Goal: Transaction & Acquisition: Purchase product/service

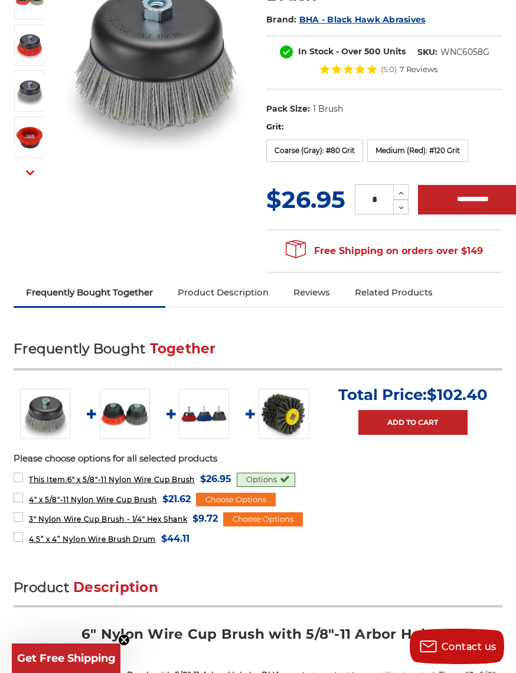
scroll to position [207, 0]
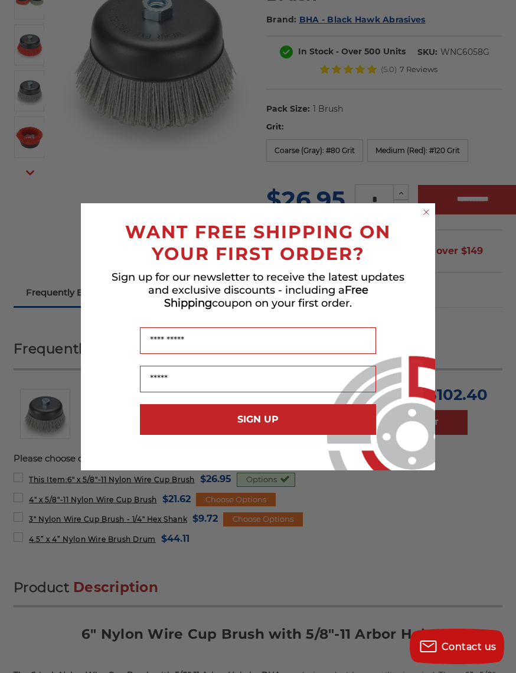
click at [422, 217] on circle "Close dialog" at bounding box center [426, 211] width 11 height 11
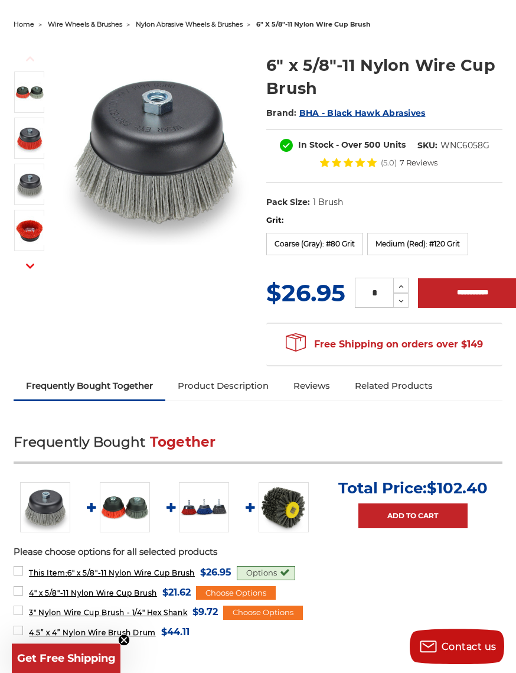
scroll to position [0, 0]
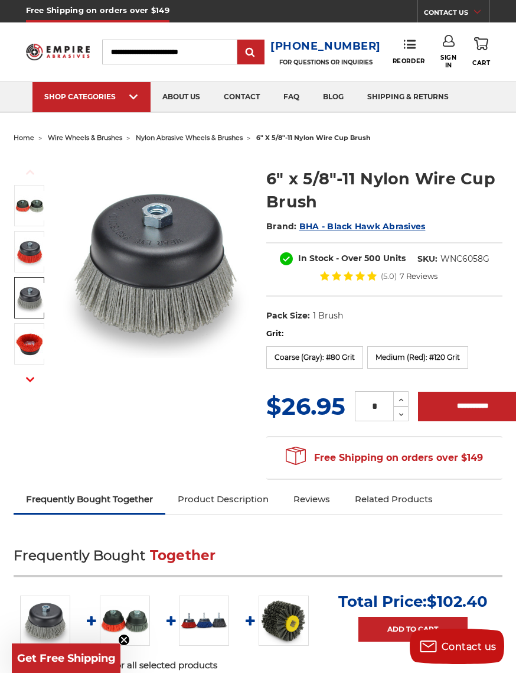
click at [31, 300] on img at bounding box center [30, 298] width 30 height 30
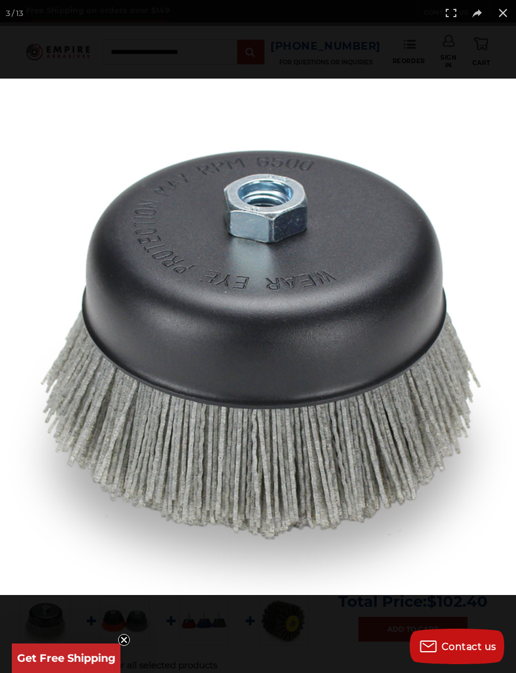
click at [393, 319] on img at bounding box center [258, 337] width 516 height 516
click at [492, 10] on button at bounding box center [503, 13] width 26 height 26
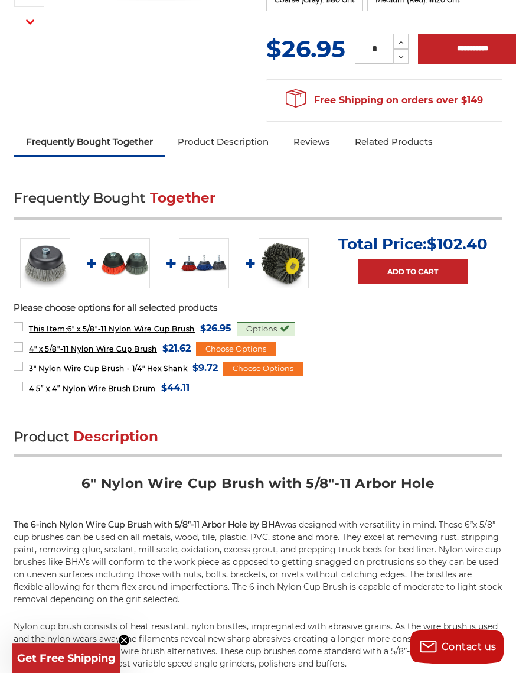
scroll to position [357, 0]
click at [127, 264] on img at bounding box center [125, 263] width 50 height 50
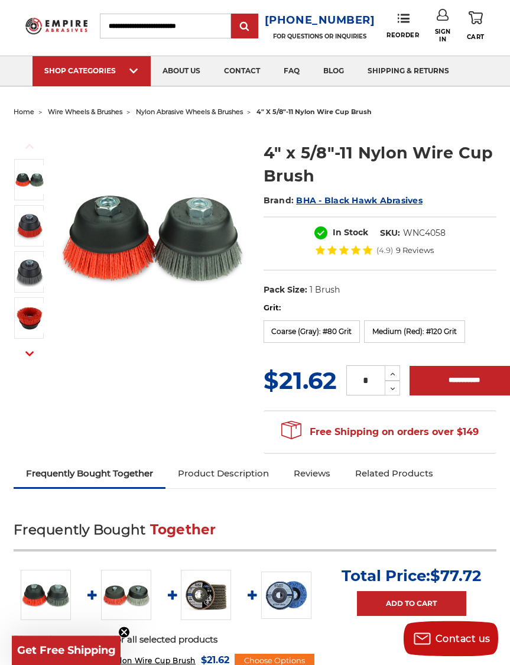
scroll to position [24, 0]
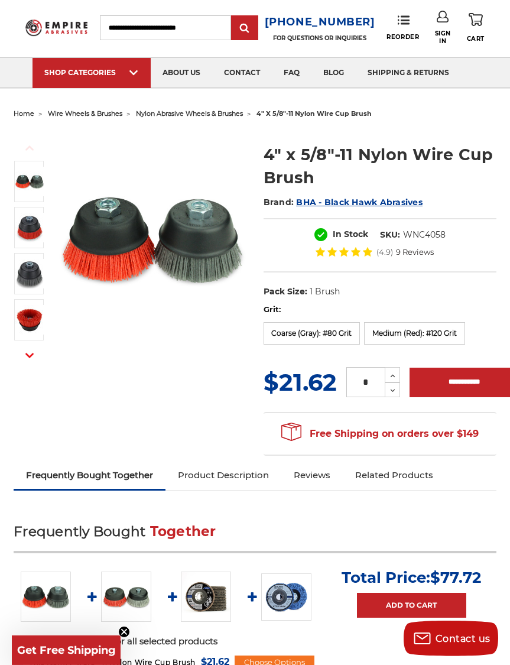
click at [456, 373] on input "**********" at bounding box center [463, 383] width 109 height 30
click at [319, 329] on label "Coarse (Gray): #80 Grit" at bounding box center [312, 333] width 97 height 22
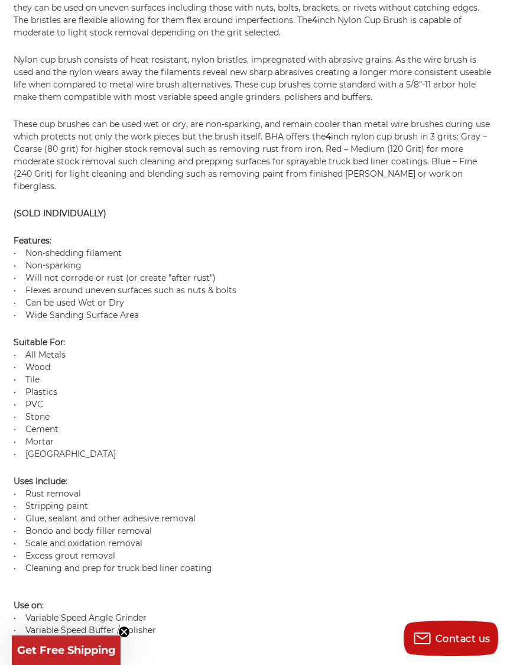
scroll to position [0, 0]
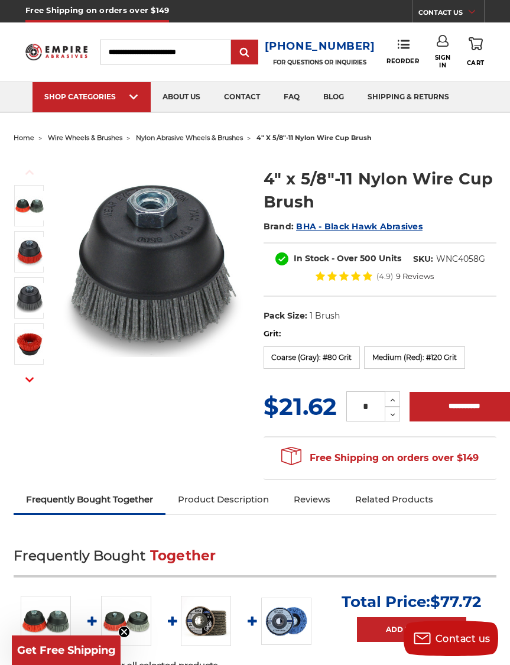
click at [461, 405] on input "**********" at bounding box center [463, 407] width 109 height 30
type input "**********"
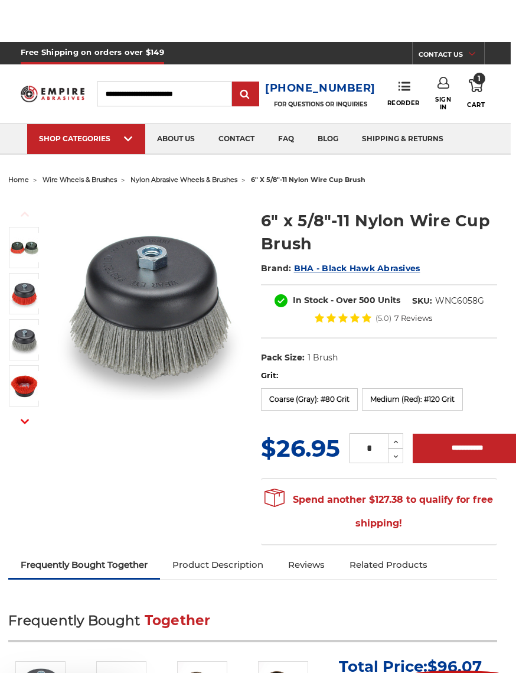
scroll to position [0, 6]
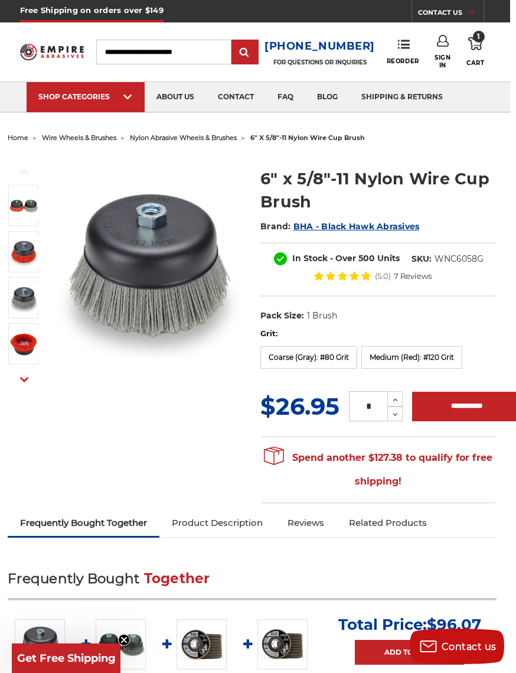
click at [186, 138] on span "nylon abrasive wheels & brushes" at bounding box center [183, 138] width 107 height 8
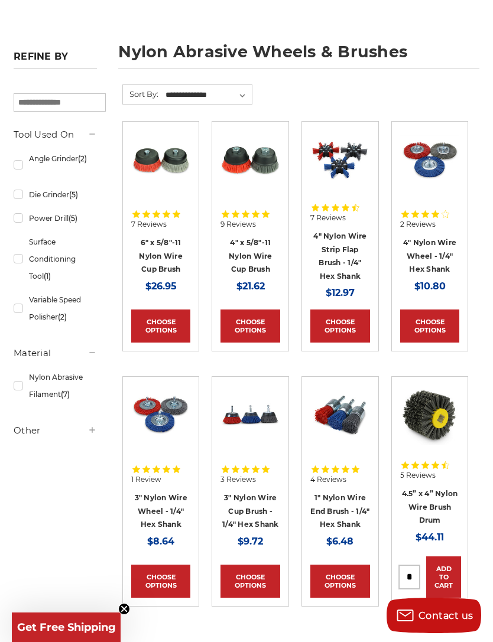
click at [426, 492] on link "4.5” x 4” Nylon Wire Brush Drum" at bounding box center [430, 506] width 56 height 35
